Goal: Task Accomplishment & Management: Complete application form

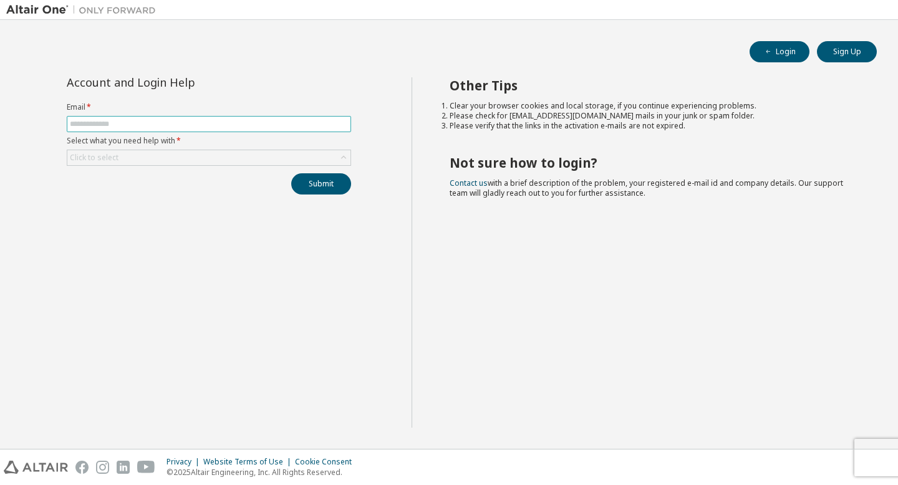
click at [183, 124] on input "text" at bounding box center [209, 124] width 278 height 10
type input "**********"
click at [172, 158] on div "Click to select" at bounding box center [208, 157] width 283 height 15
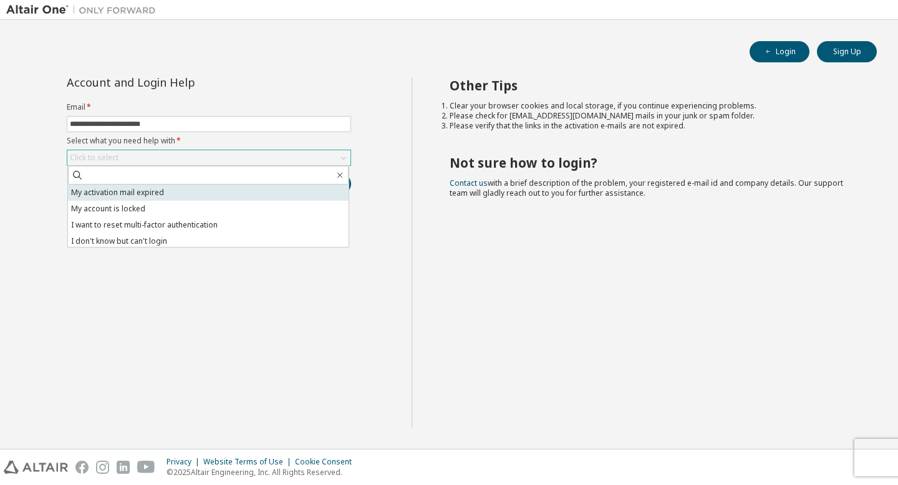
scroll to position [35, 0]
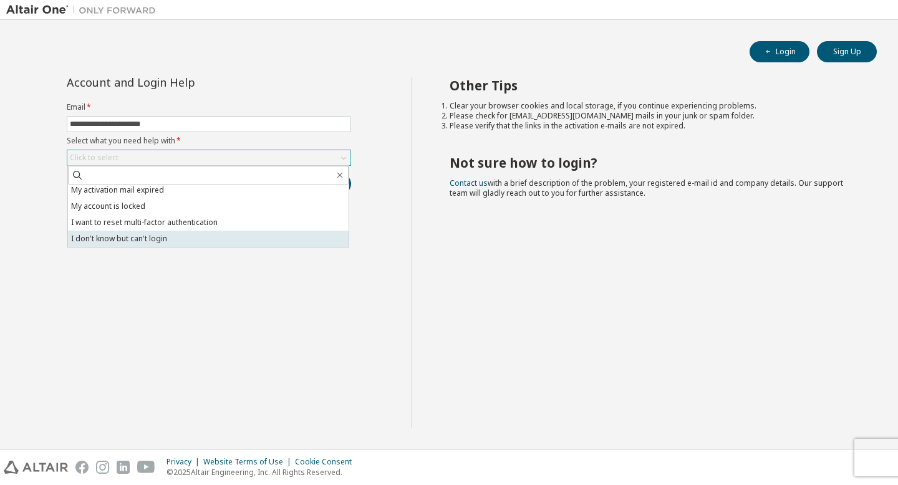
click at [172, 236] on li "I don't know but can't login" at bounding box center [208, 239] width 281 height 16
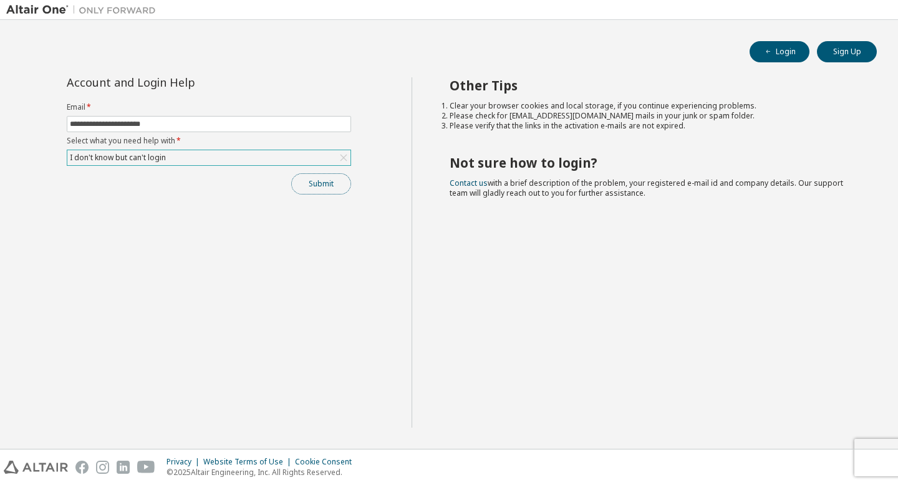
click at [319, 186] on button "Submit" at bounding box center [321, 183] width 60 height 21
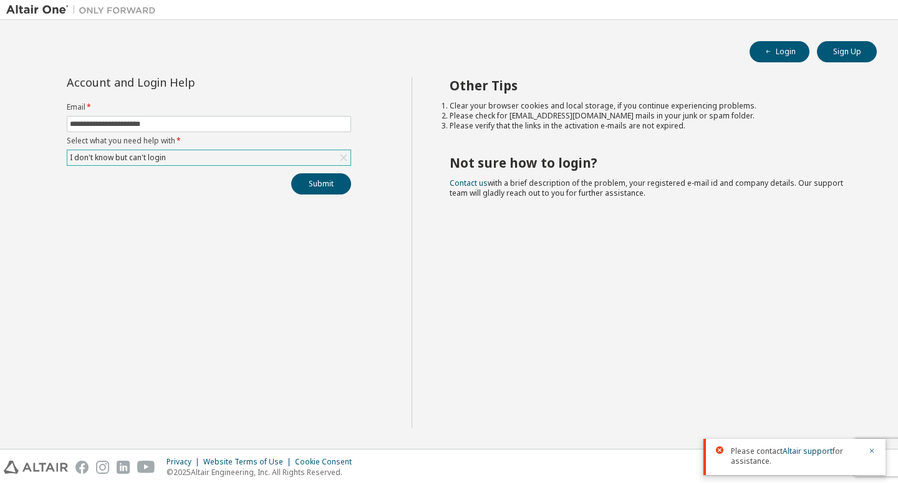
click at [314, 162] on div "I don't know but can't login" at bounding box center [208, 157] width 283 height 15
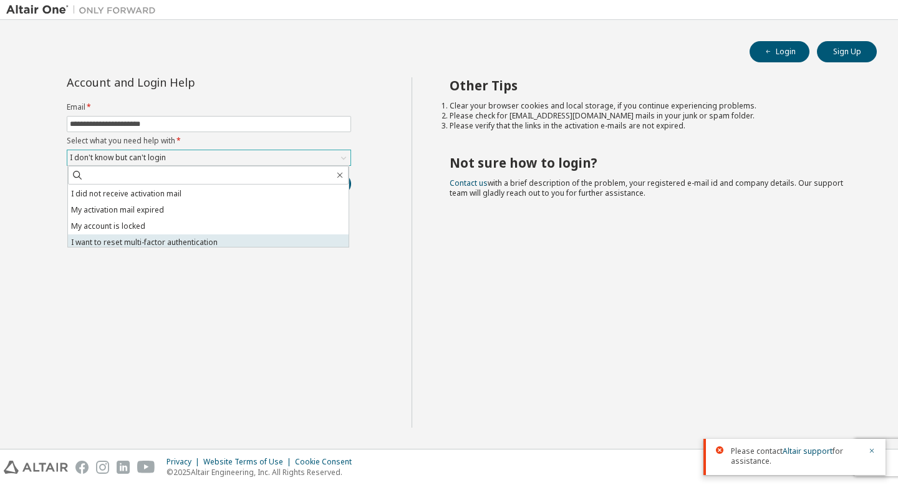
scroll to position [0, 0]
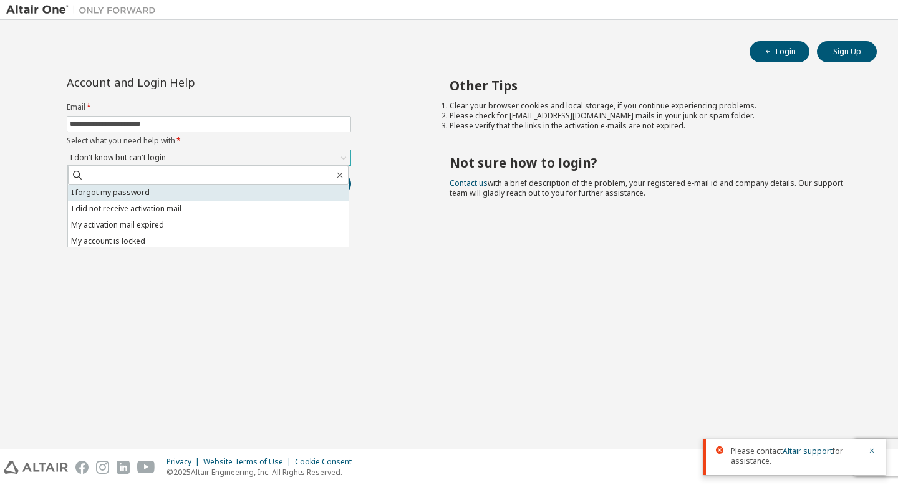
click at [243, 195] on li "I forgot my password" at bounding box center [208, 193] width 281 height 16
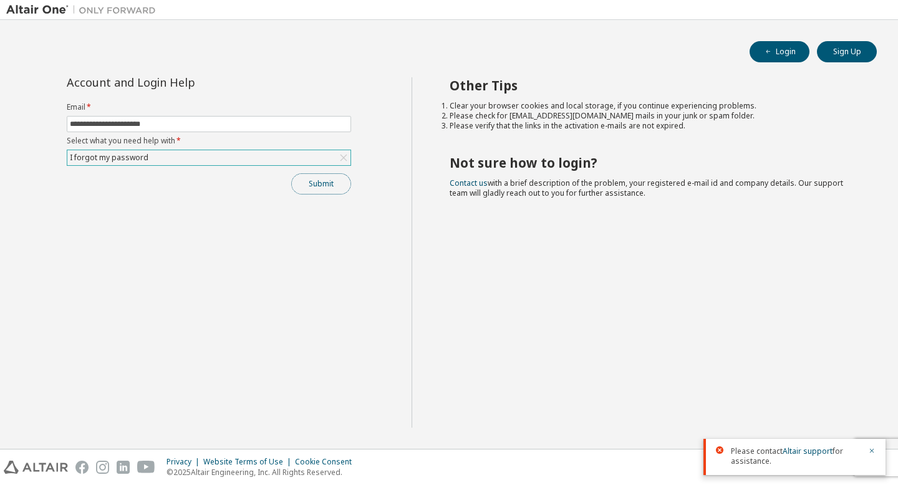
click at [302, 187] on button "Submit" at bounding box center [321, 183] width 60 height 21
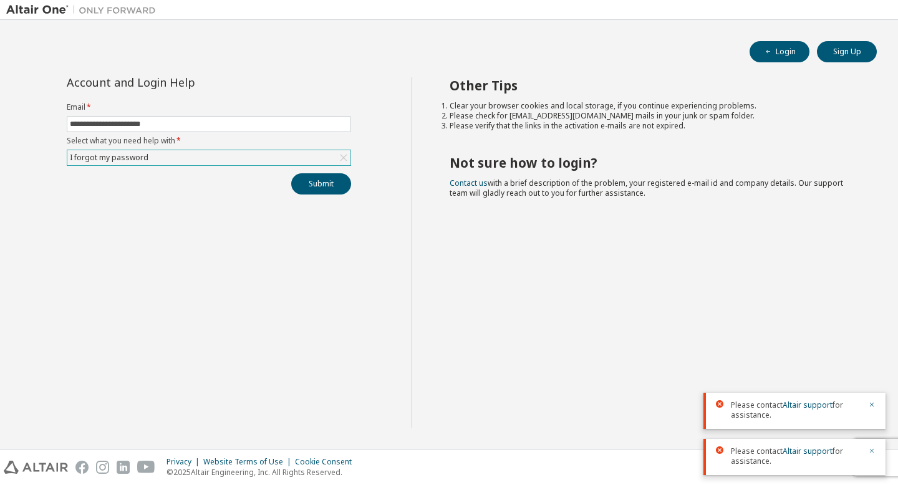
click at [872, 451] on icon "button" at bounding box center [872, 451] width 4 height 4
click at [871, 451] on icon "button" at bounding box center [872, 451] width 4 height 4
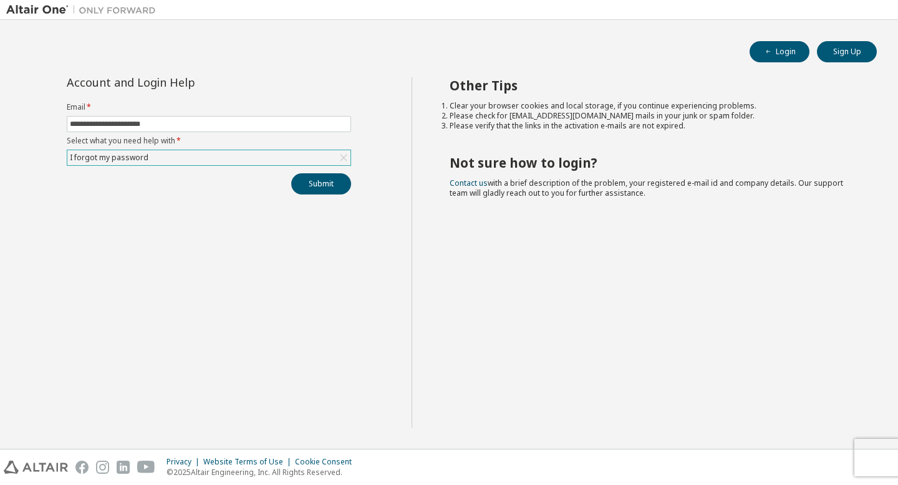
click at [865, 463] on div "Privacy Website Terms of Use Cookie Consent © 2025 Altair Engineering, Inc. All…" at bounding box center [449, 468] width 898 height 36
click at [896, 464] on div "Privacy Website Terms of Use Cookie Consent © 2025 Altair Engineering, Inc. All…" at bounding box center [449, 468] width 898 height 36
click at [863, 453] on div "Privacy Website Terms of Use Cookie Consent © 2025 Altair Engineering, Inc. All…" at bounding box center [449, 468] width 898 height 36
click at [825, 59] on button "Sign Up" at bounding box center [847, 51] width 60 height 21
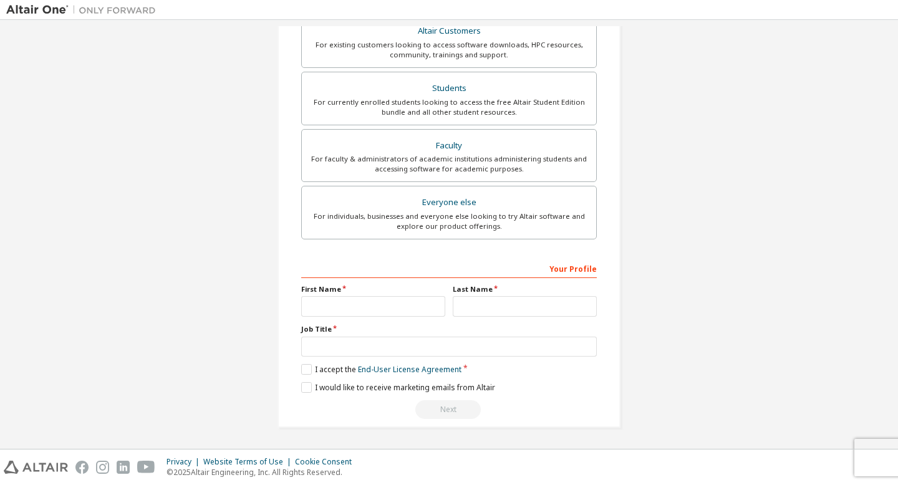
scroll to position [223, 0]
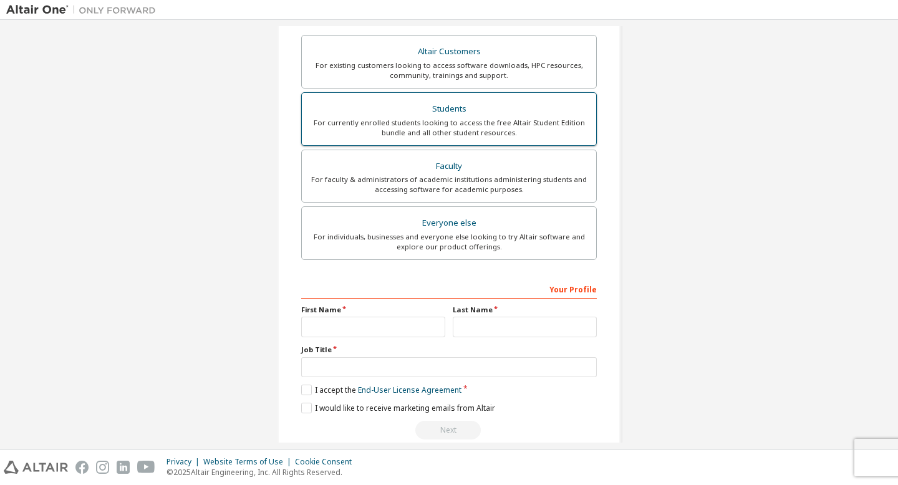
click at [446, 106] on div "Students" at bounding box center [448, 108] width 279 height 17
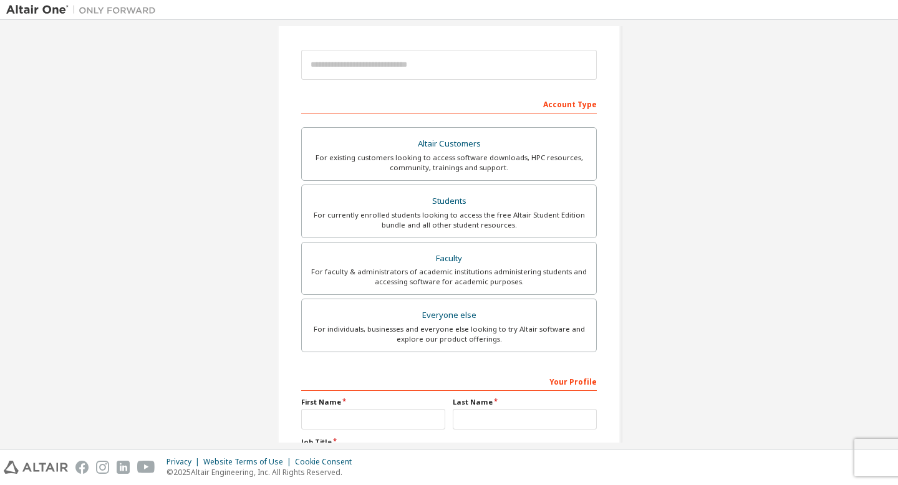
scroll to position [244, 0]
